Goal: Use online tool/utility: Utilize a website feature to perform a specific function

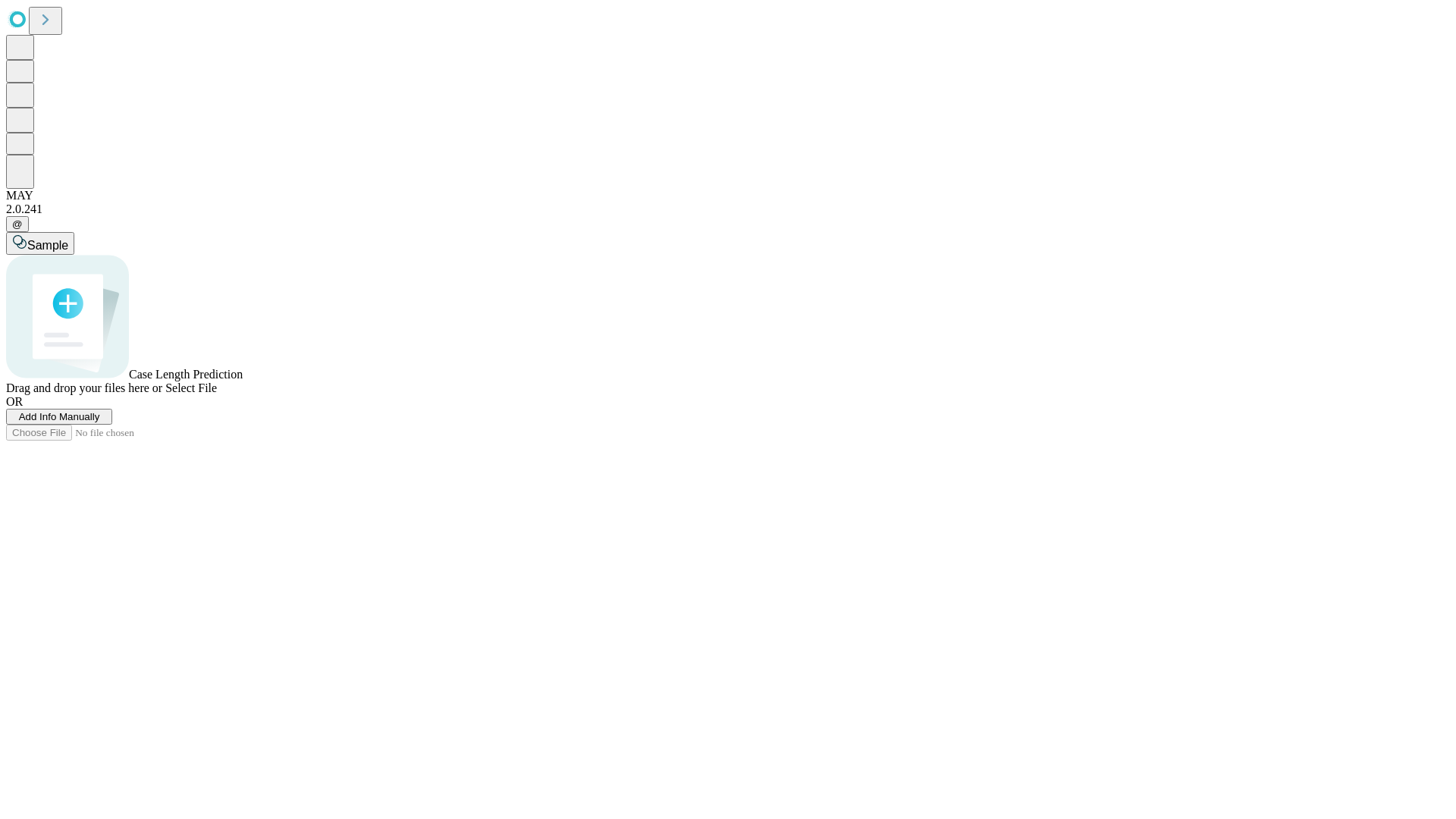
click at [217, 394] on span "Select File" at bounding box center [191, 387] width 51 height 13
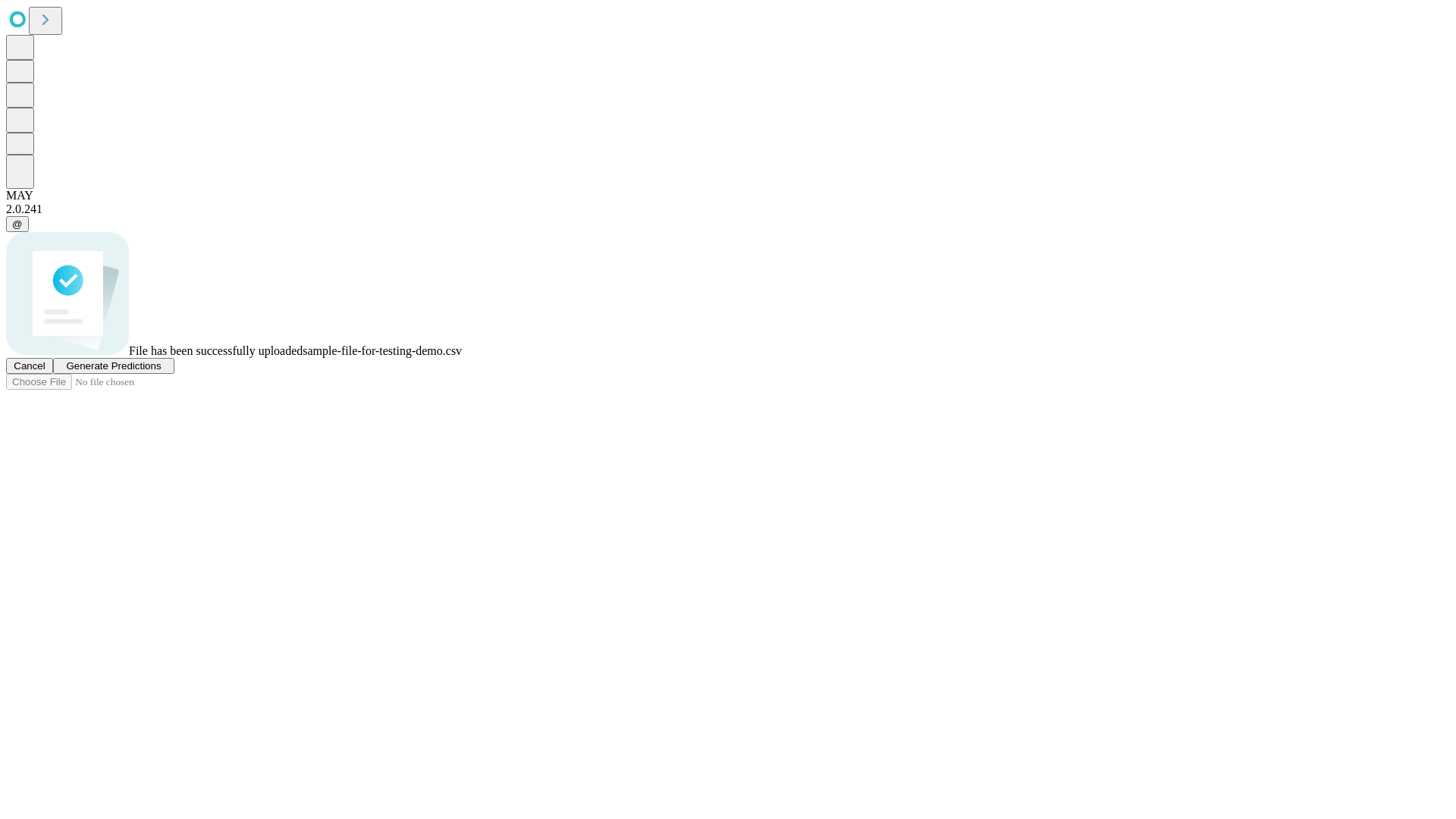
click at [161, 371] on span "Generate Predictions" at bounding box center [114, 366] width 95 height 12
